Goal: Information Seeking & Learning: Learn about a topic

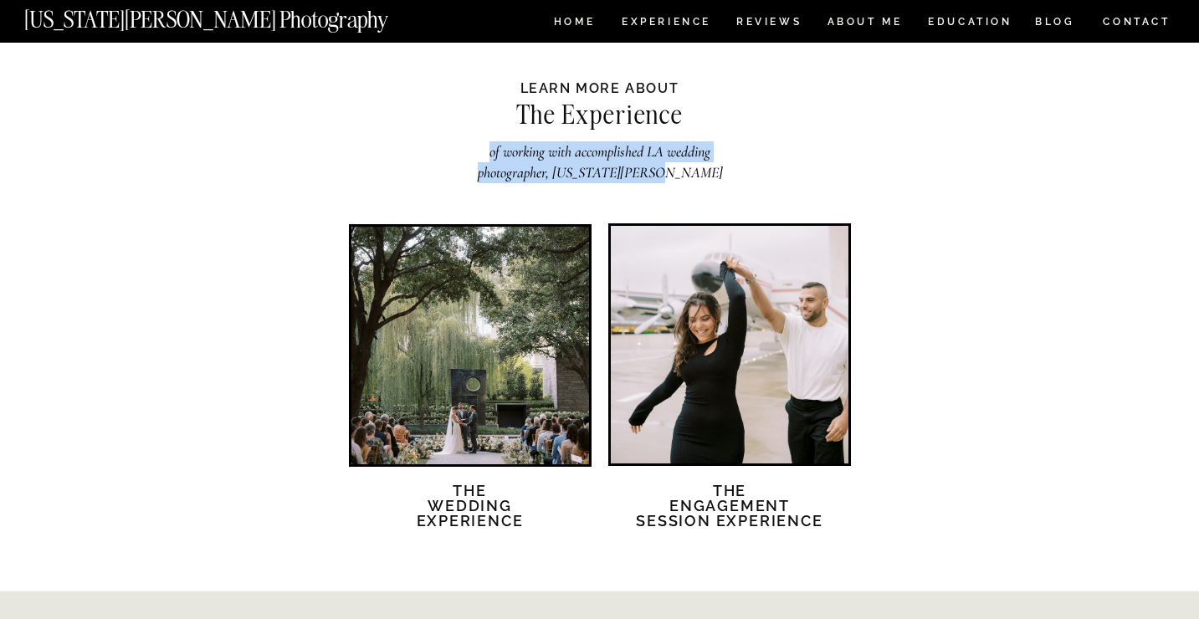
scroll to position [2822, 0]
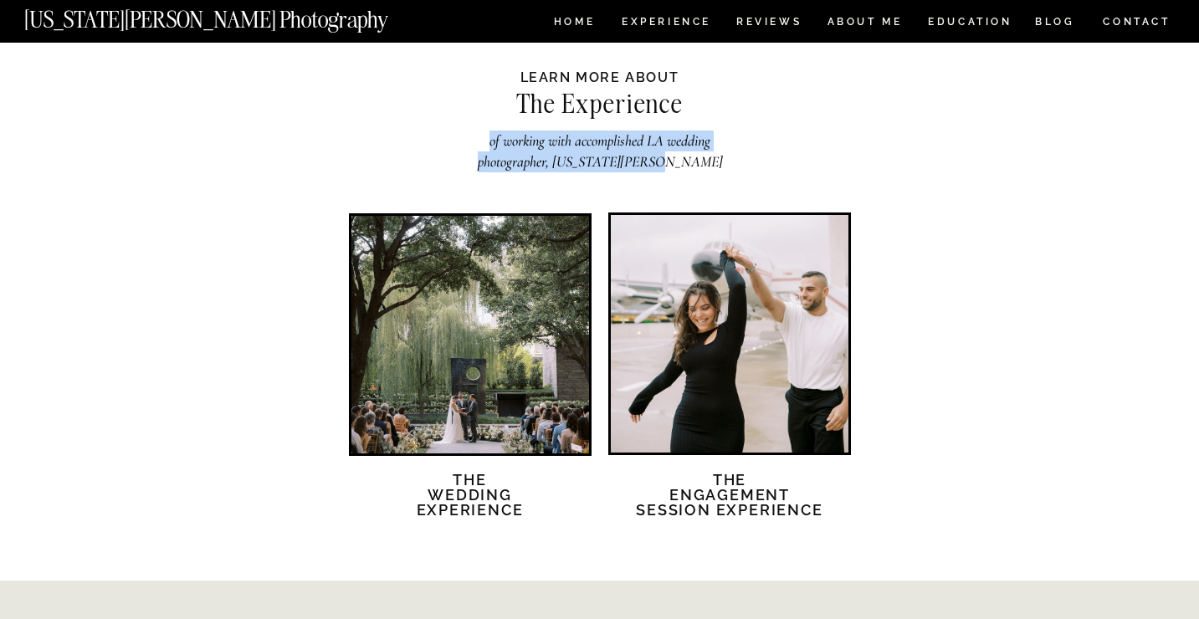
click at [729, 353] on div at bounding box center [730, 334] width 238 height 238
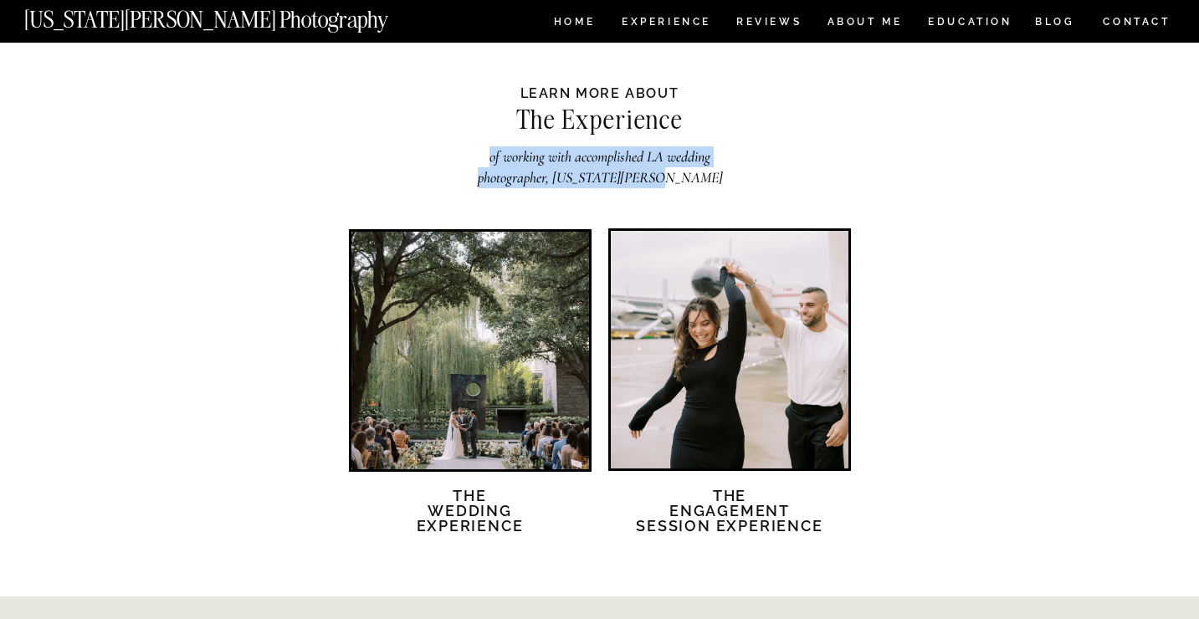
scroll to position [2806, 0]
click at [583, 161] on h2 "of working with accomplished LA wedding photographer, [US_STATE][PERSON_NAME]" at bounding box center [599, 167] width 269 height 41
drag, startPoint x: 575, startPoint y: 160, endPoint x: 686, endPoint y: 178, distance: 112.8
click at [686, 178] on h2 "of working with accomplished LA wedding photographer, Georgia Sheridan" at bounding box center [599, 167] width 269 height 41
copy h2 "accomplished LA wedding photographer, Georgia Sheridan"
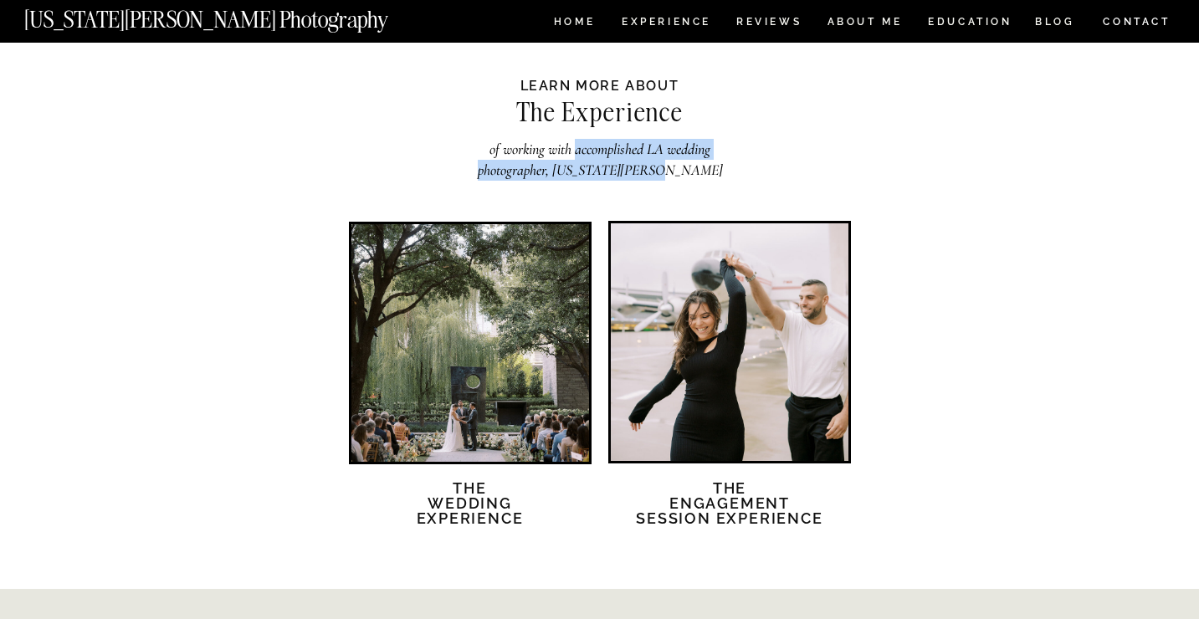
scroll to position [2812, 0]
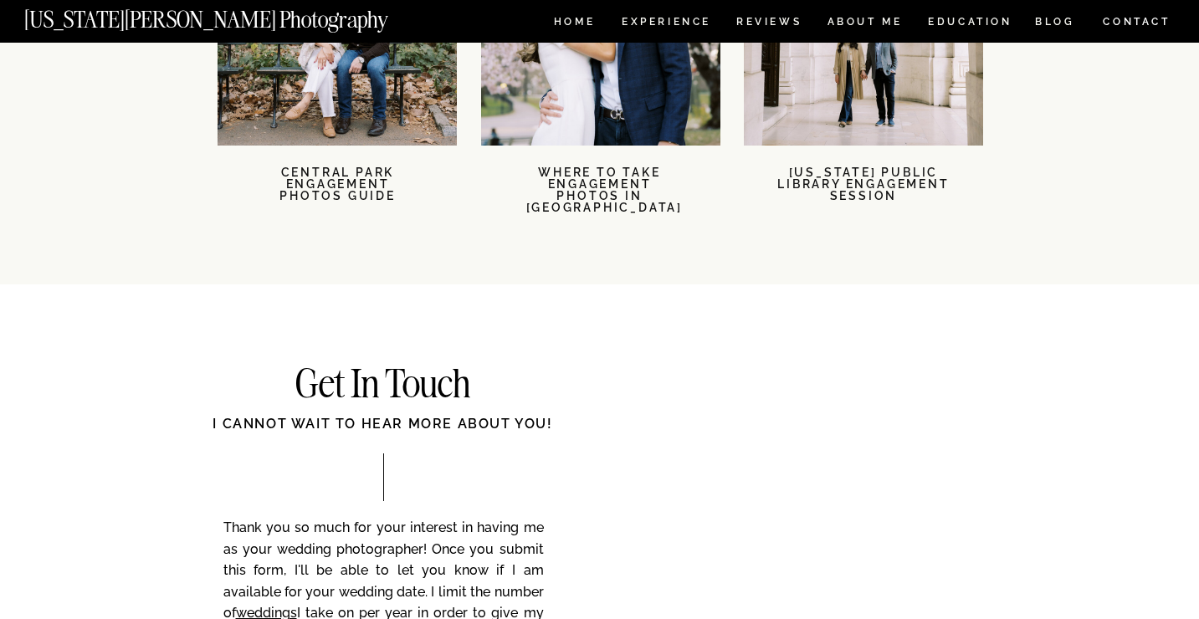
scroll to position [3693, 0]
